Goal: Information Seeking & Learning: Learn about a topic

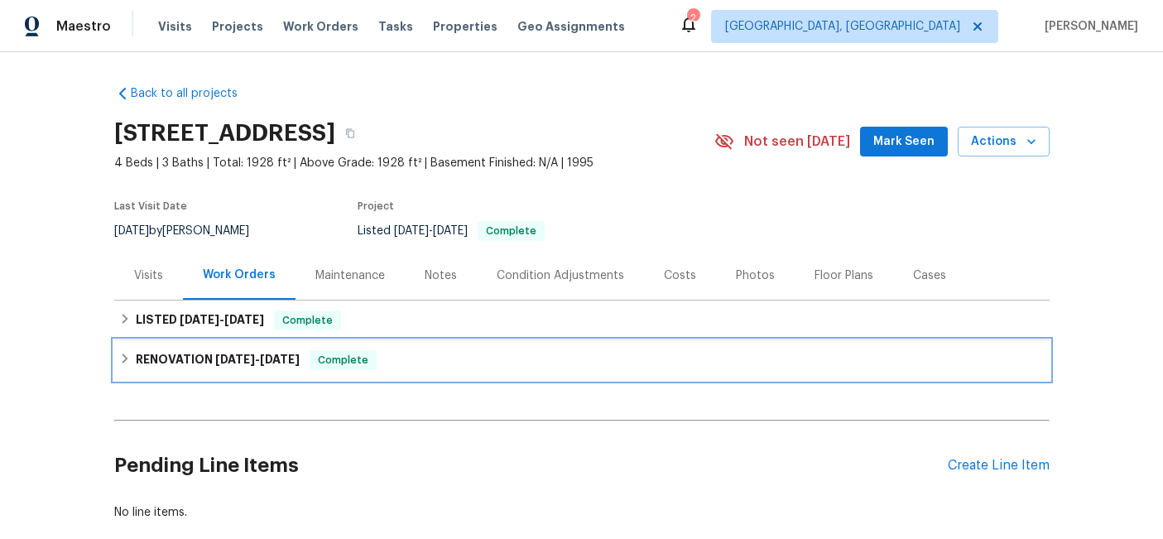
click at [201, 358] on h6 "RENOVATION 7/8/25 - 7/23/25" at bounding box center [218, 360] width 164 height 20
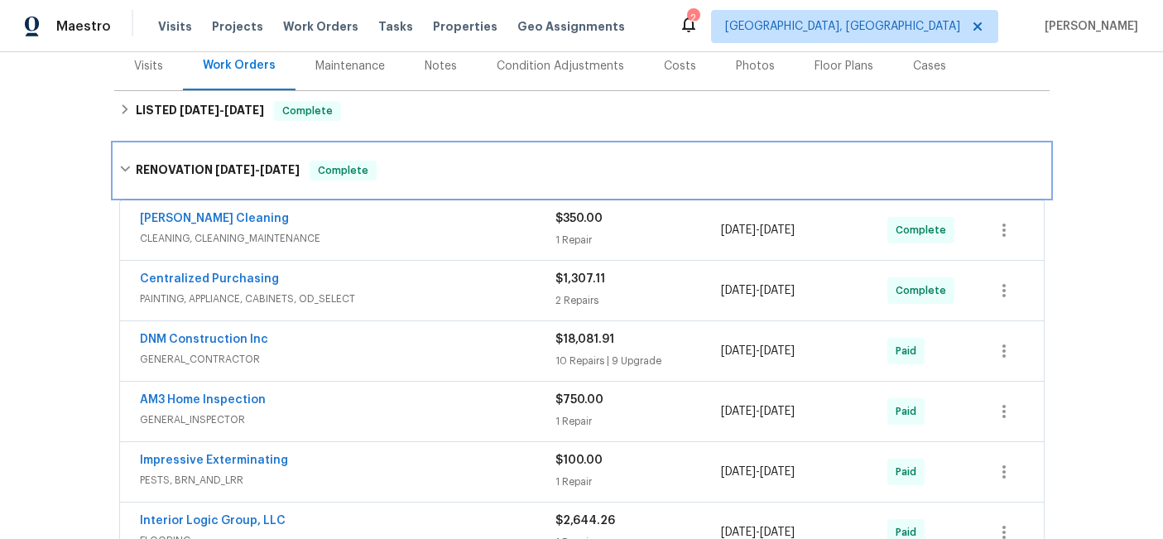
scroll to position [189, 0]
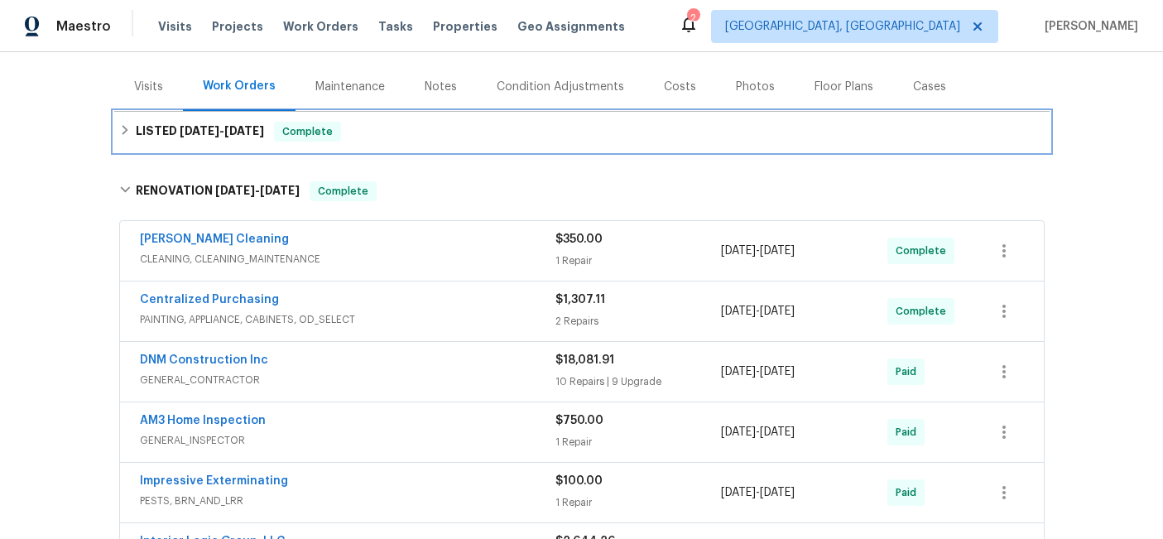
click at [206, 139] on h6 "LISTED 7/19/25 - 7/21/25" at bounding box center [200, 132] width 128 height 20
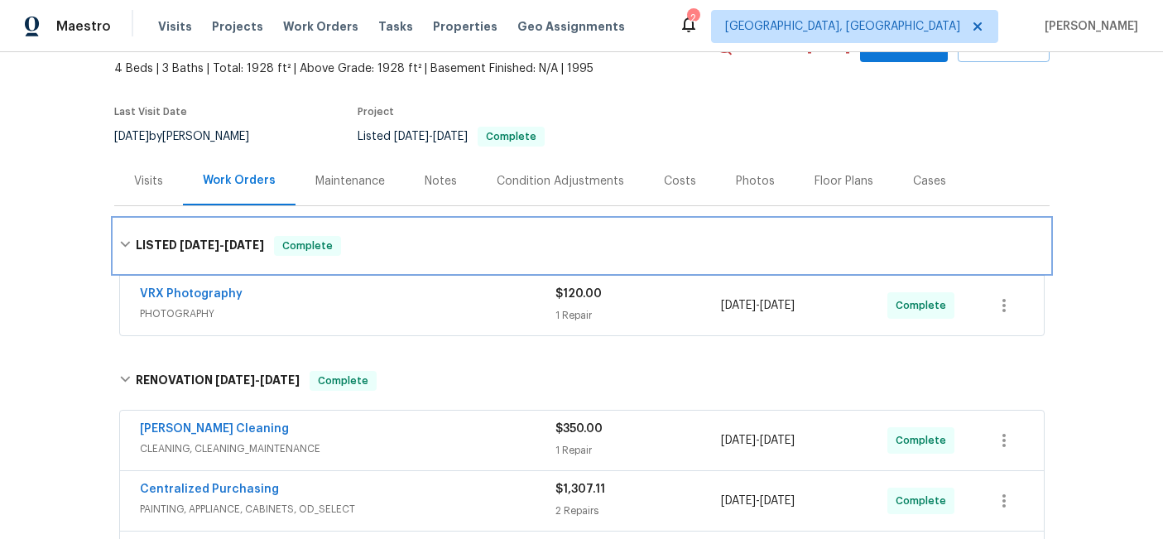
scroll to position [139, 0]
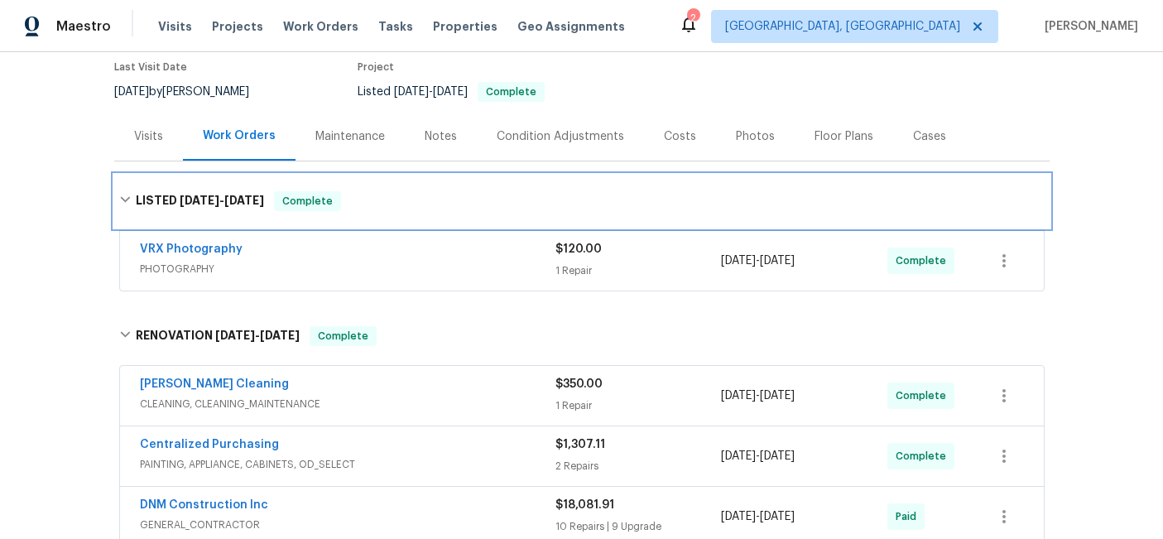
click at [173, 190] on div "LISTED 7/19/25 - 7/21/25 Complete" at bounding box center [582, 201] width 936 height 53
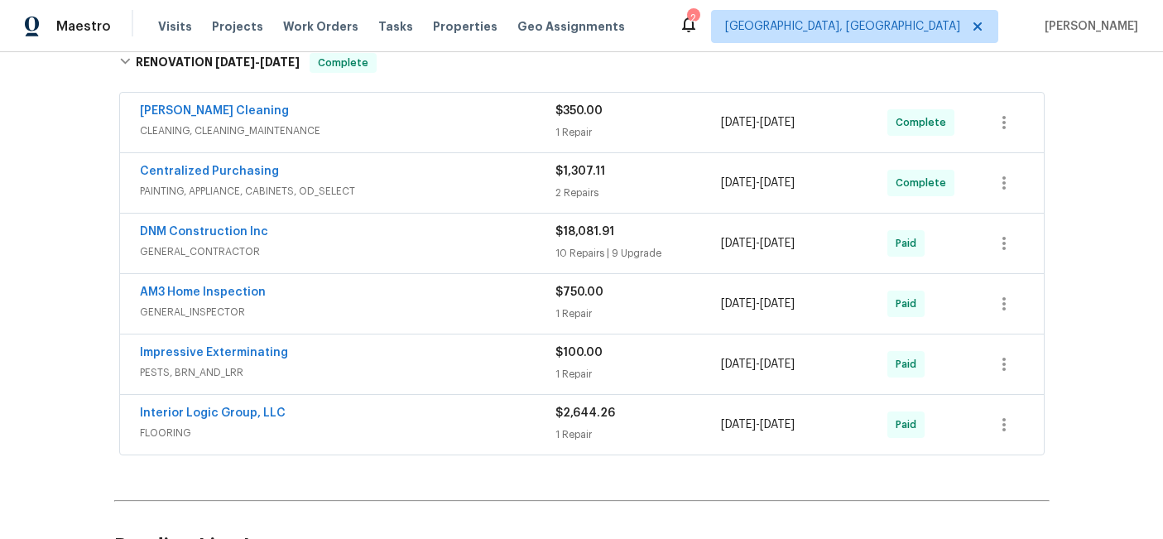
scroll to position [318, 0]
click at [344, 414] on div "Interior Logic Group, LLC" at bounding box center [348, 414] width 416 height 20
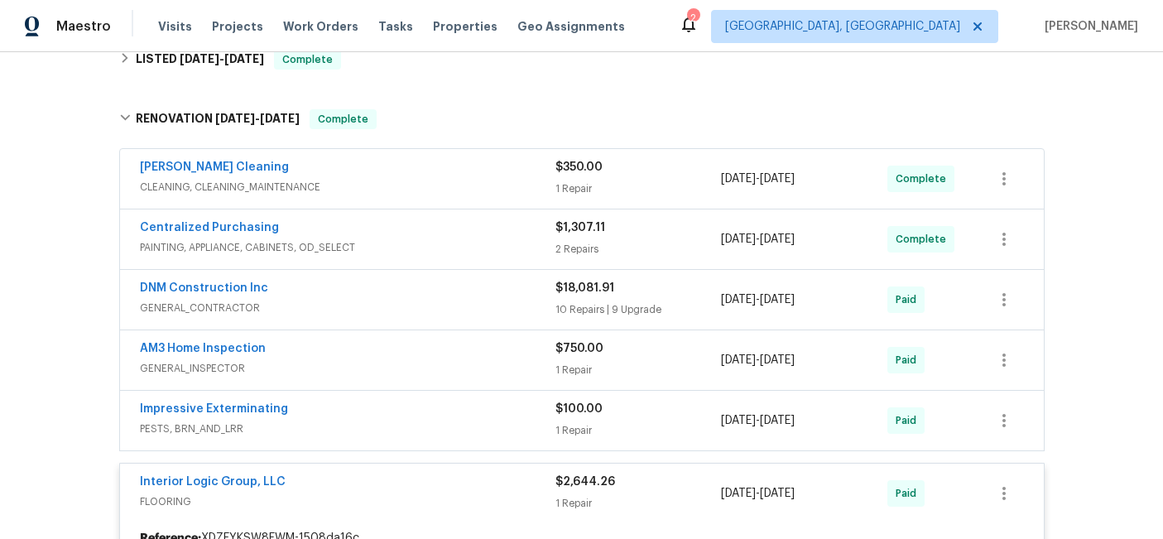
scroll to position [197, 0]
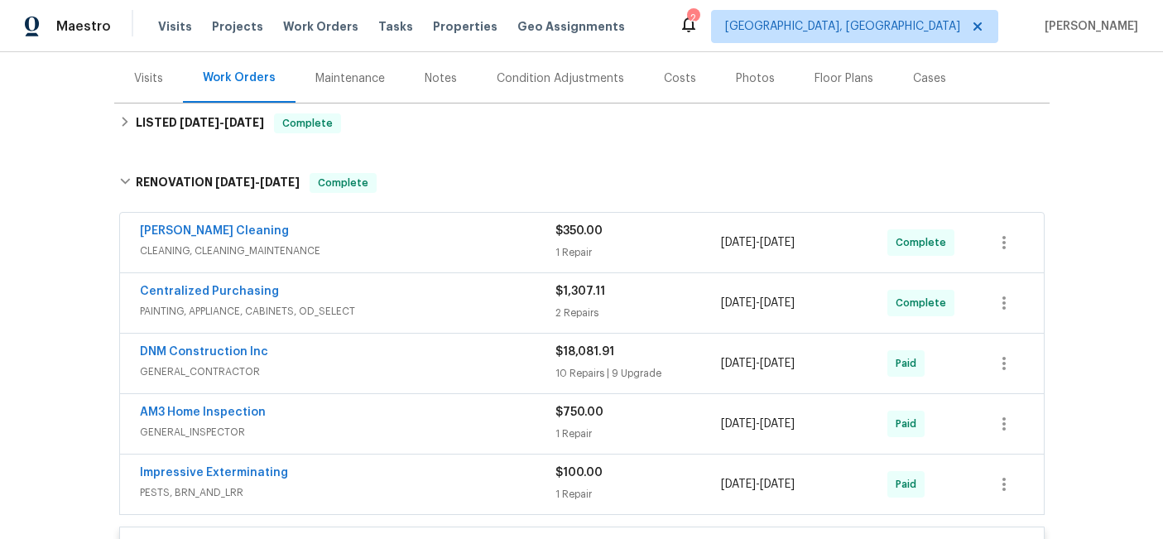
click at [432, 376] on span "GENERAL_CONTRACTOR" at bounding box center [348, 371] width 416 height 17
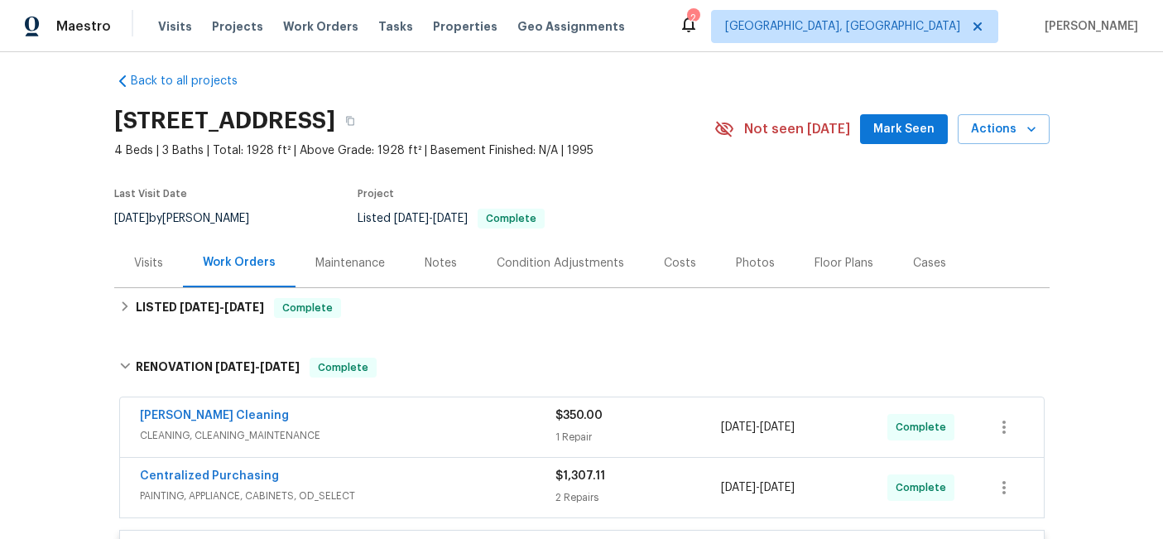
scroll to position [11, 0]
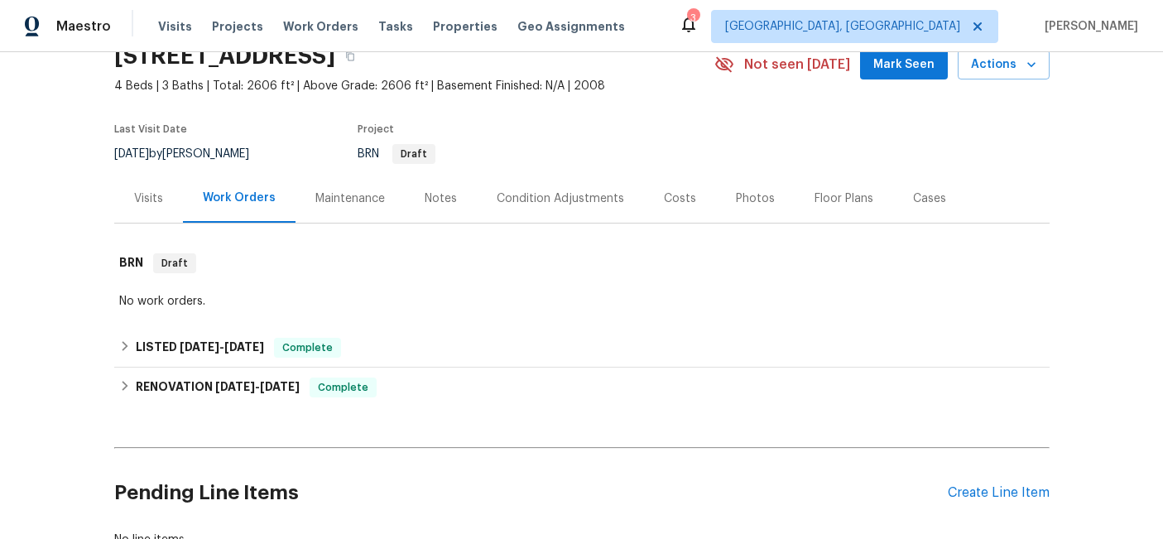
scroll to position [132, 0]
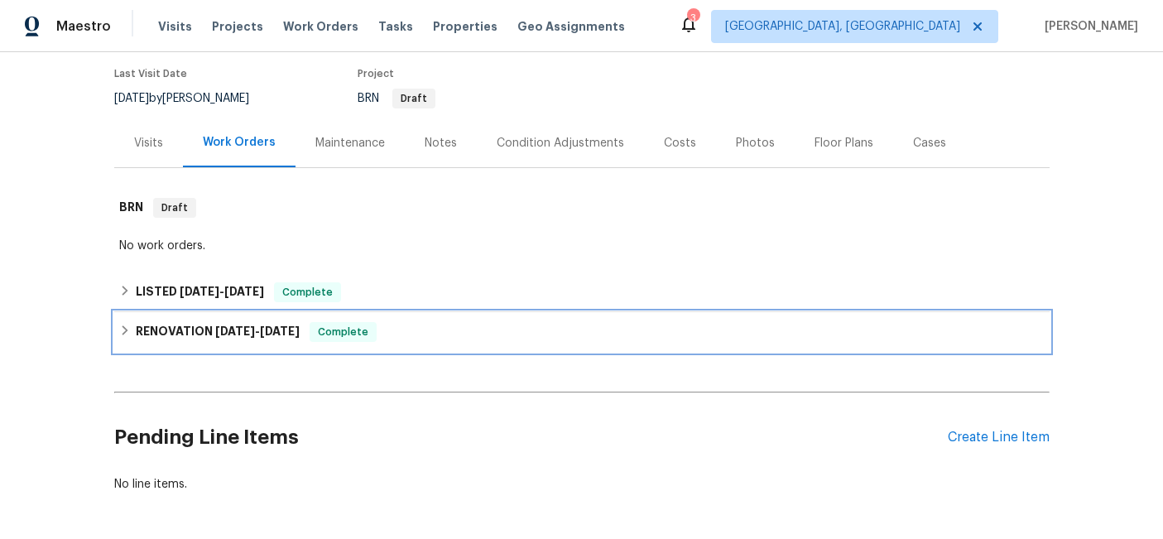
click at [213, 337] on h6 "RENOVATION 1/24/25 - 2/1/25" at bounding box center [218, 332] width 164 height 20
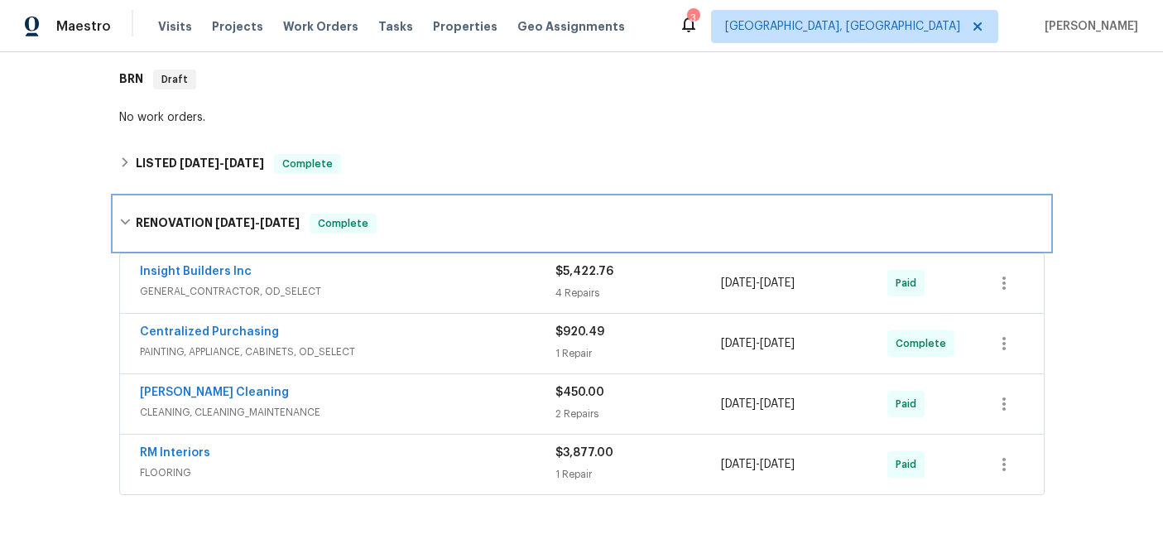
scroll to position [247, 0]
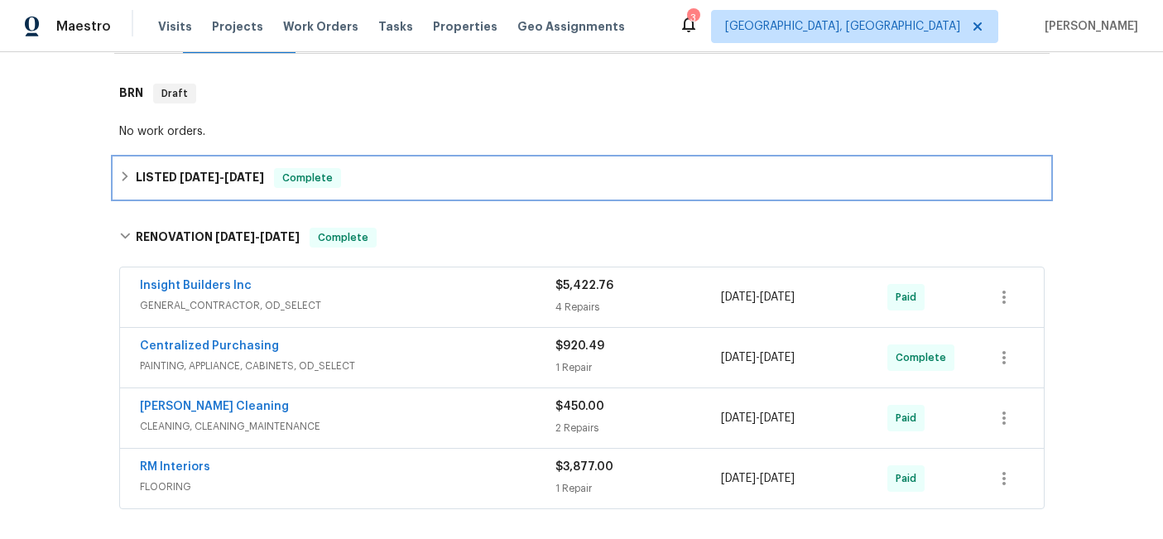
click at [206, 177] on span "[DATE]" at bounding box center [200, 177] width 40 height 12
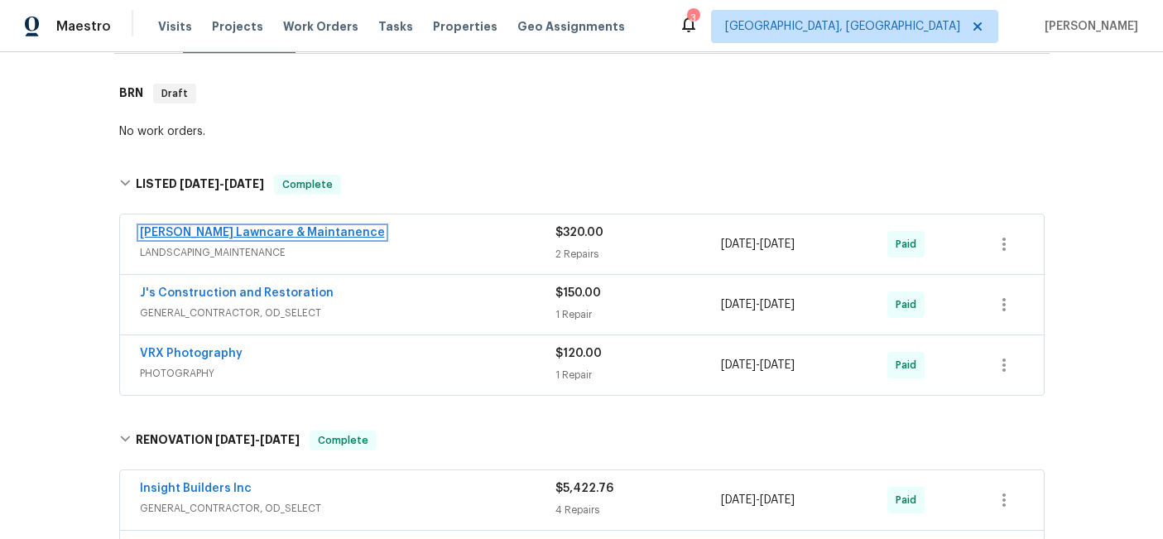
click at [306, 232] on link "[PERSON_NAME] Lawncare & Maintanence" at bounding box center [262, 233] width 245 height 12
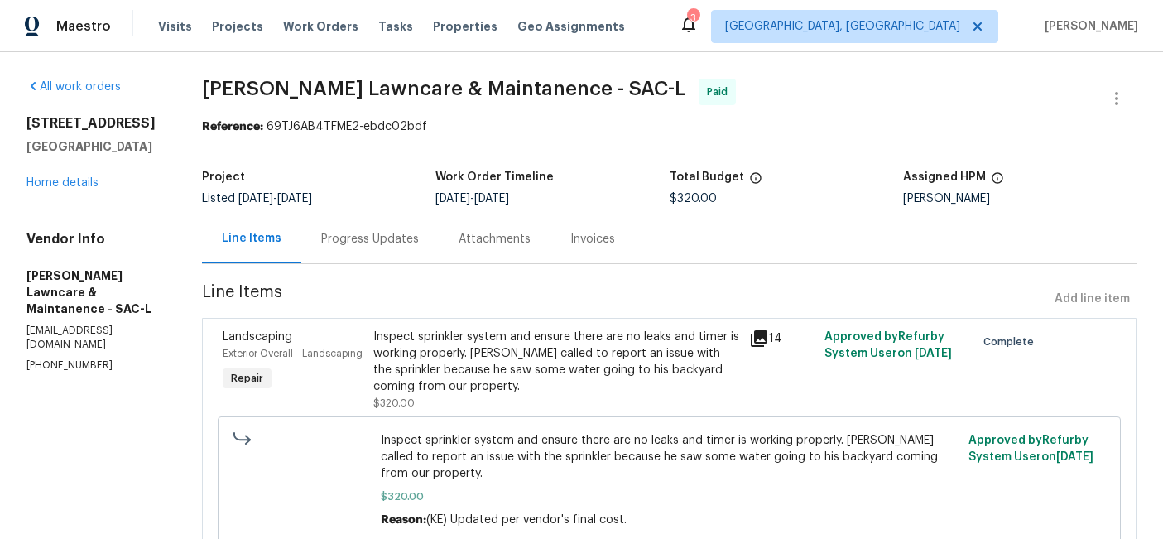
click at [378, 234] on div "Progress Updates" at bounding box center [370, 239] width 98 height 17
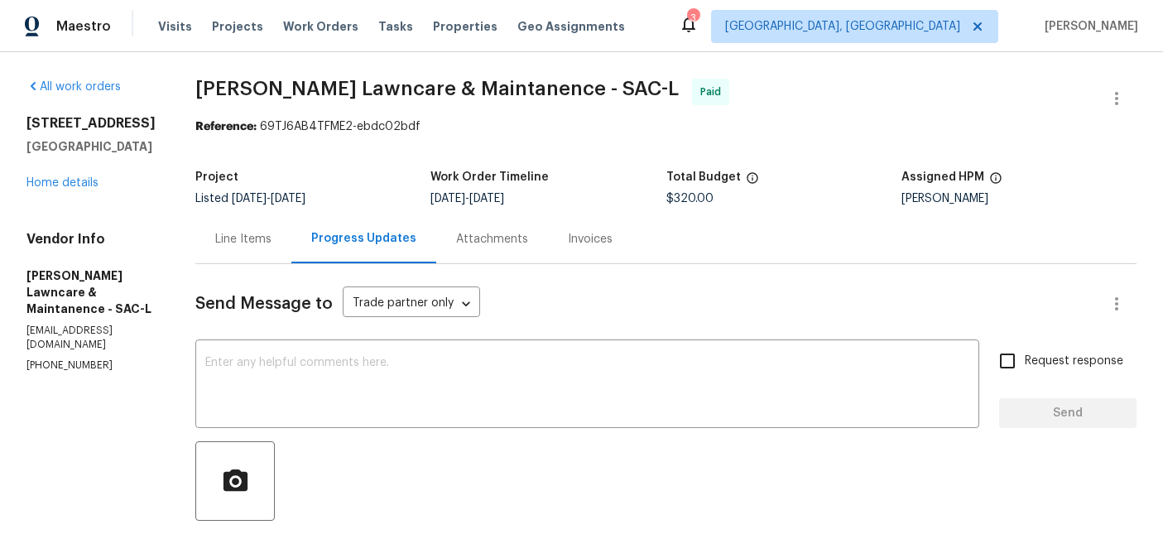
click at [568, 245] on div "Invoices" at bounding box center [590, 239] width 45 height 17
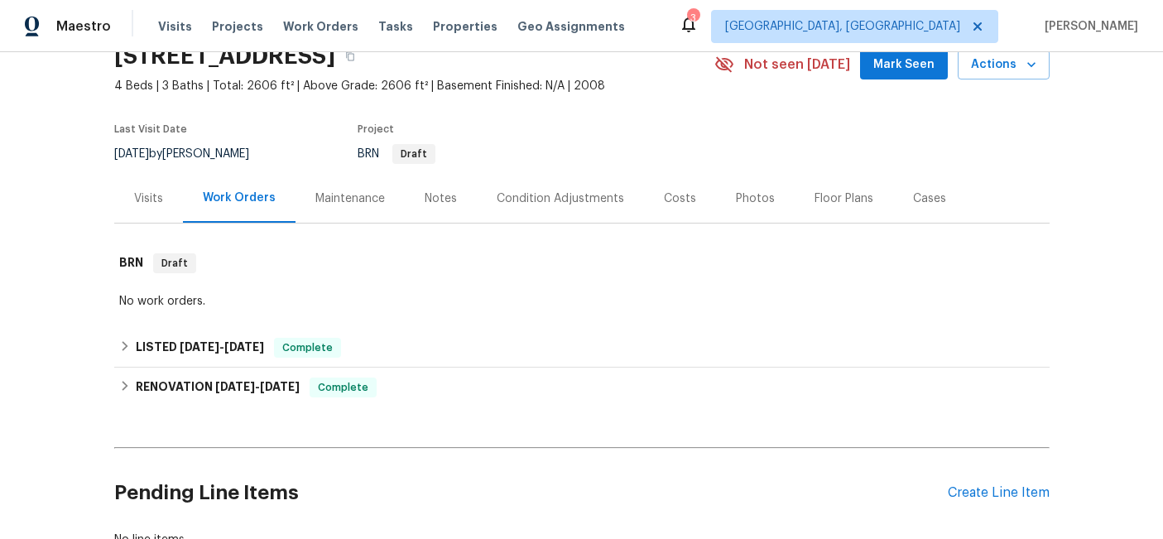
scroll to position [80, 0]
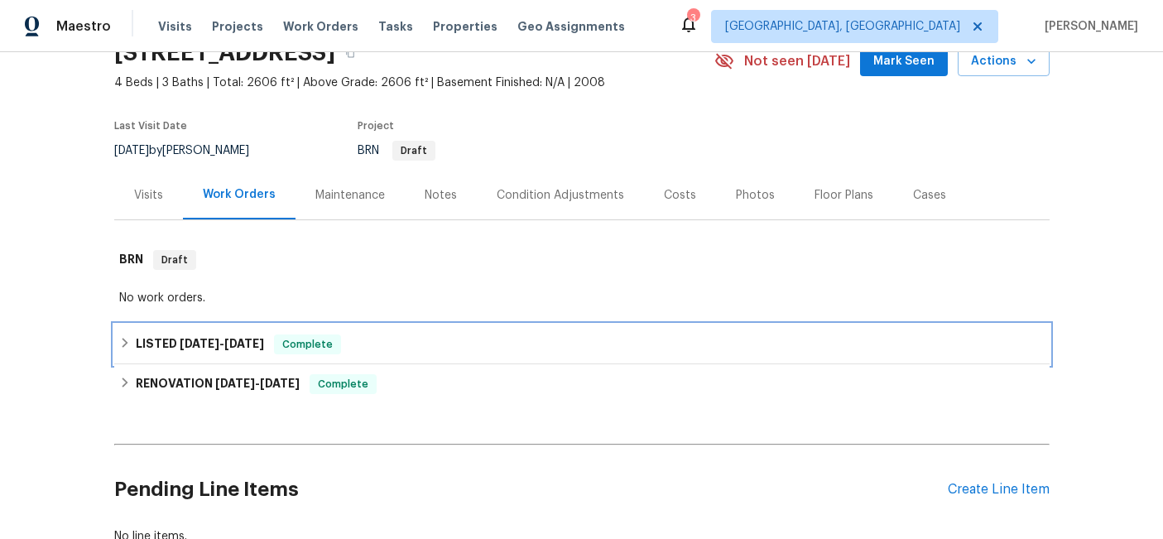
click at [233, 343] on span "[DATE]" at bounding box center [244, 344] width 40 height 12
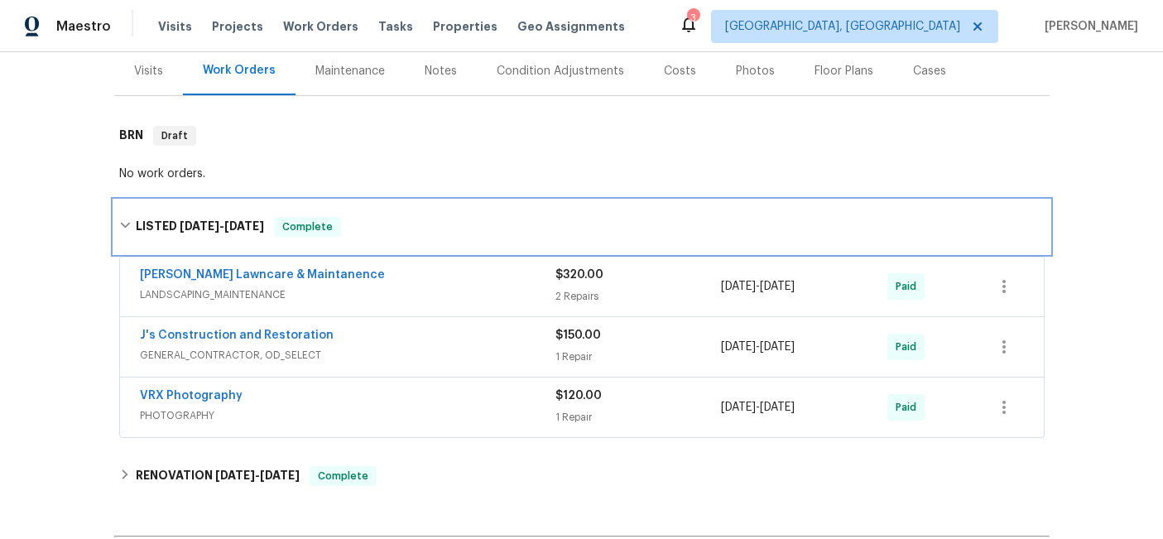
scroll to position [210, 0]
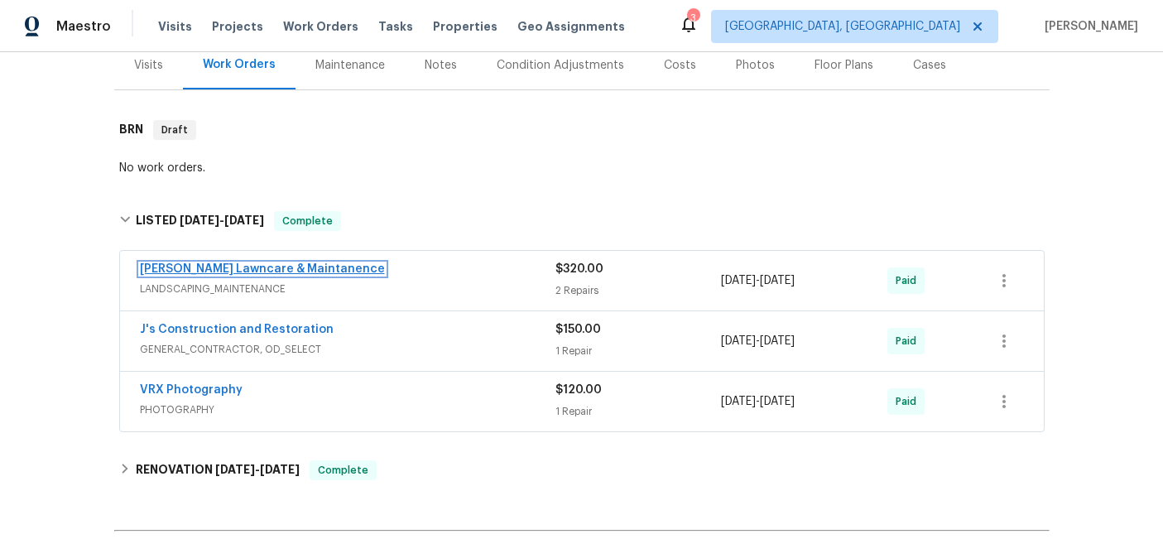
click at [301, 268] on link "[PERSON_NAME] Lawncare & Maintanence" at bounding box center [262, 269] width 245 height 12
